Goal: Task Accomplishment & Management: Complete application form

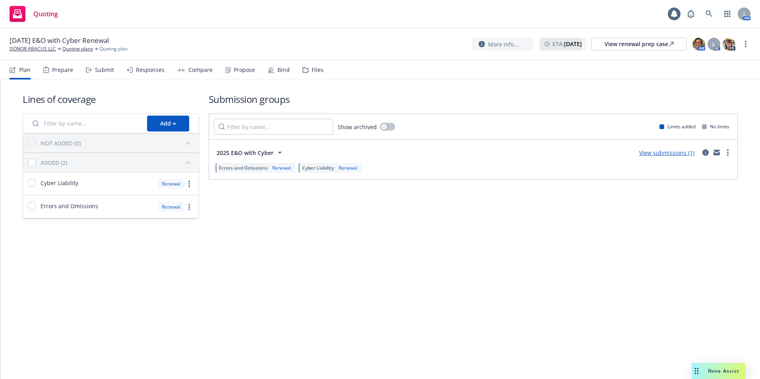
click at [234, 70] on div "Propose" at bounding box center [244, 70] width 21 height 6
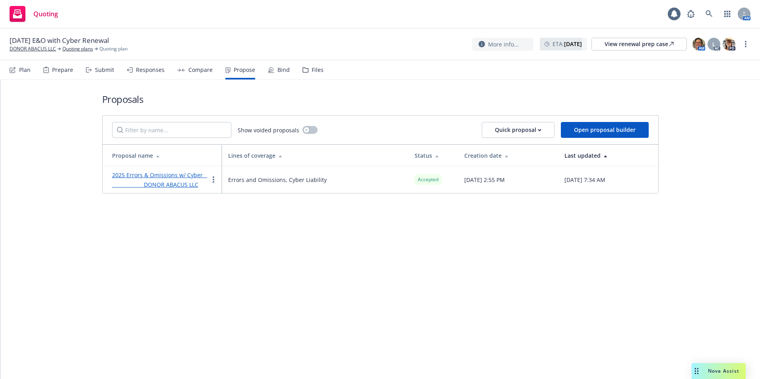
click at [274, 73] on div "Bind" at bounding box center [279, 69] width 22 height 19
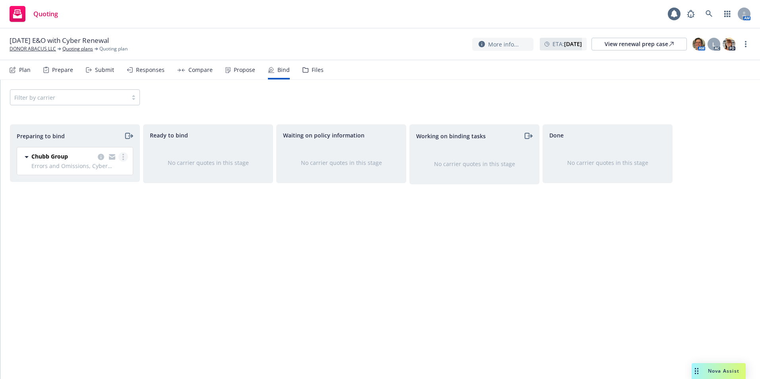
click at [122, 159] on circle "more" at bounding box center [123, 160] width 2 height 2
click at [104, 177] on link "Complete preparation" at bounding box center [89, 173] width 78 height 16
click at [260, 156] on link "more" at bounding box center [256, 156] width 10 height 10
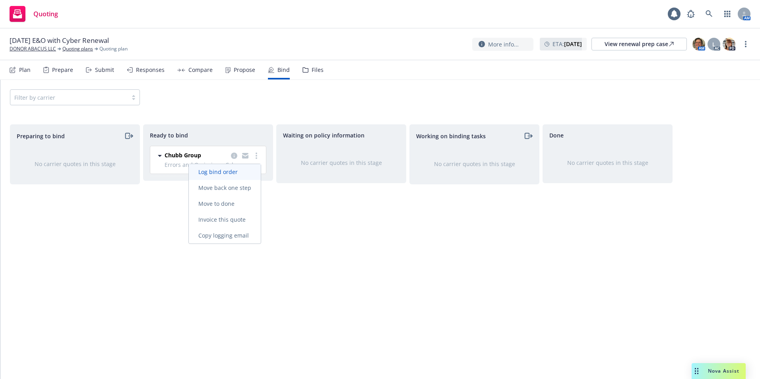
click at [249, 176] on link "Log bind order" at bounding box center [225, 172] width 72 height 16
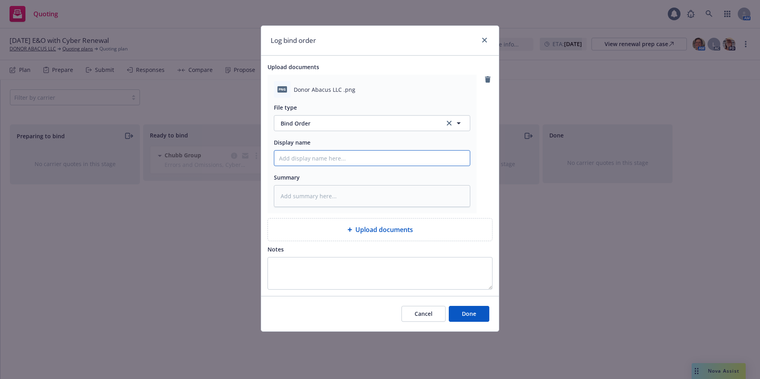
click at [286, 160] on input "Display name" at bounding box center [371, 158] width 195 height 15
type textarea "x"
type input "2"
type textarea "x"
type input "25"
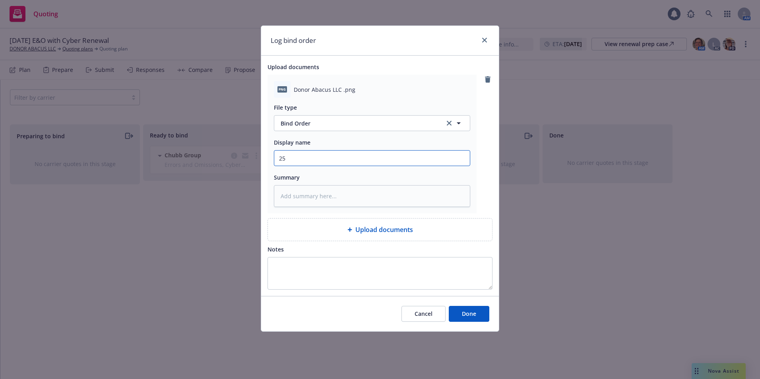
type textarea "x"
type input "25-"
type textarea "x"
type input "25-2"
type textarea "x"
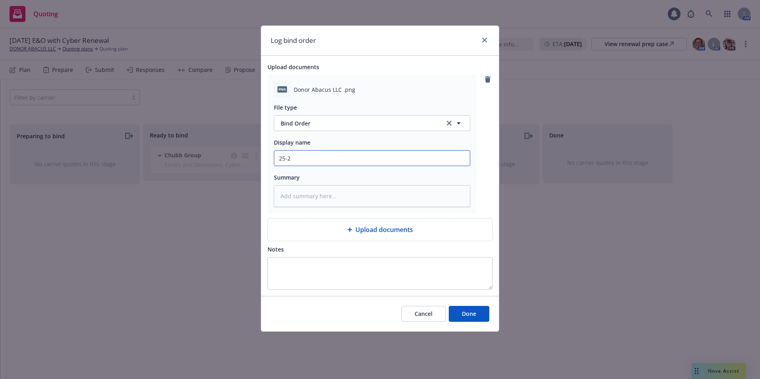
type input "25-26"
type textarea "x"
type input "25-26"
type textarea "x"
type input "25-26 B"
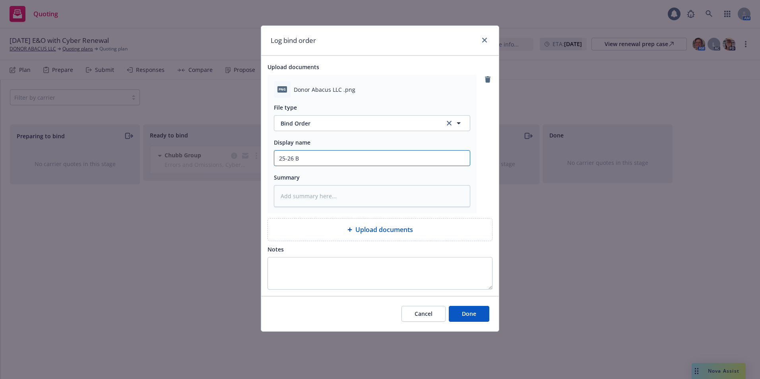
type textarea "x"
type input "25-26 Bi"
type textarea "x"
type input "25-26 Bin"
type textarea "x"
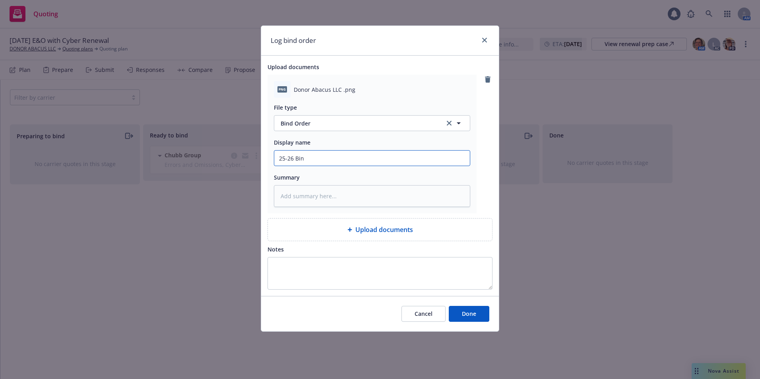
type input "25-26 Bind"
type textarea "x"
type input "25-26 Bind"
type textarea "x"
type input "25-26 Bind A"
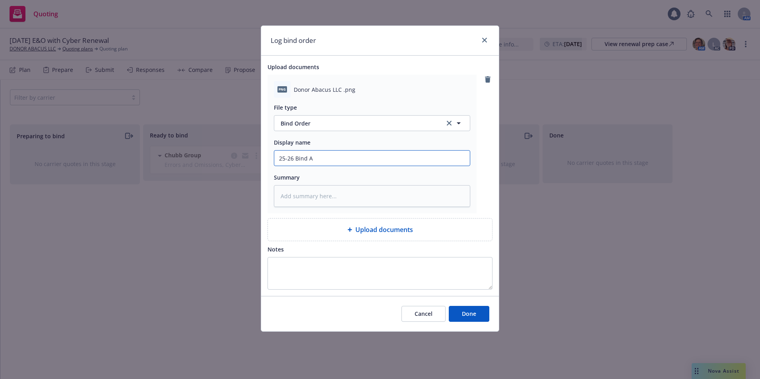
type textarea "x"
type input "25-26 Bind Ac"
type textarea "x"
type input "25-26 Bind Acc"
type textarea "x"
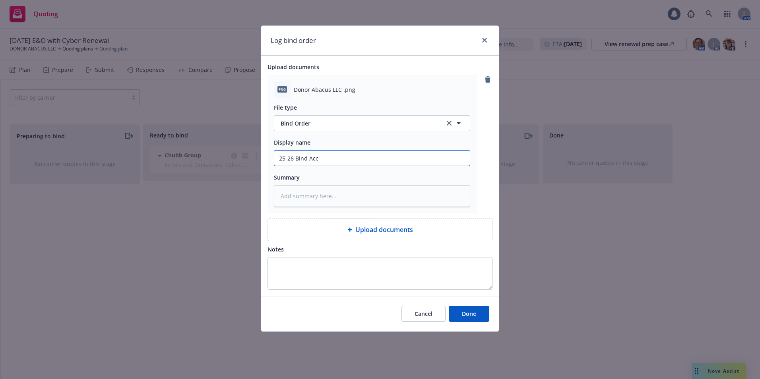
type input "25-26 Bind Acce"
type textarea "x"
type input "25-26 Bind Accep"
type textarea "x"
type input "25-26 Bind Accept"
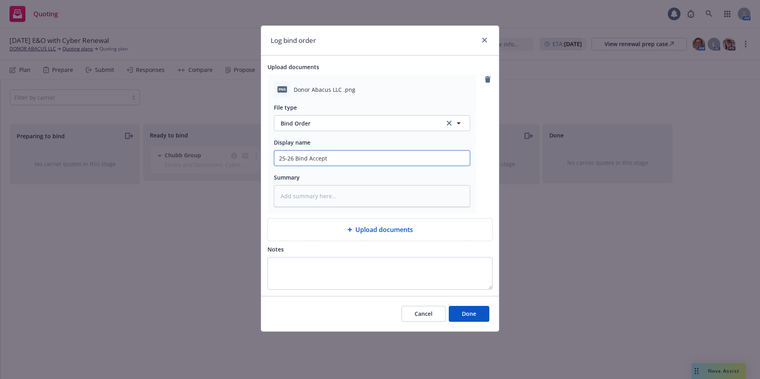
type textarea "x"
type input "25-26 Bind Accept"
click at [458, 317] on button "Done" at bounding box center [469, 314] width 41 height 16
type textarea "x"
